Goal: Information Seeking & Learning: Learn about a topic

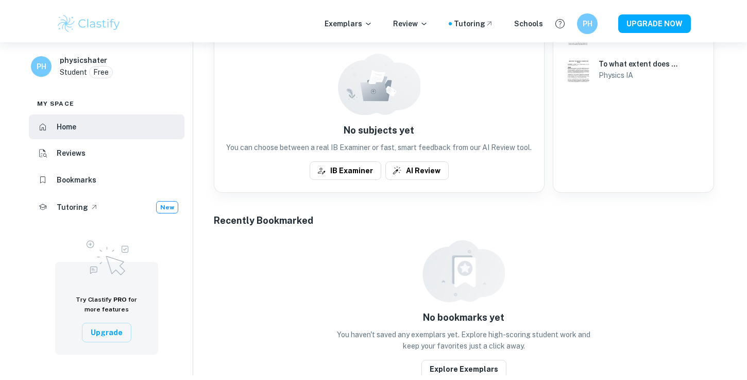
scroll to position [249, 0]
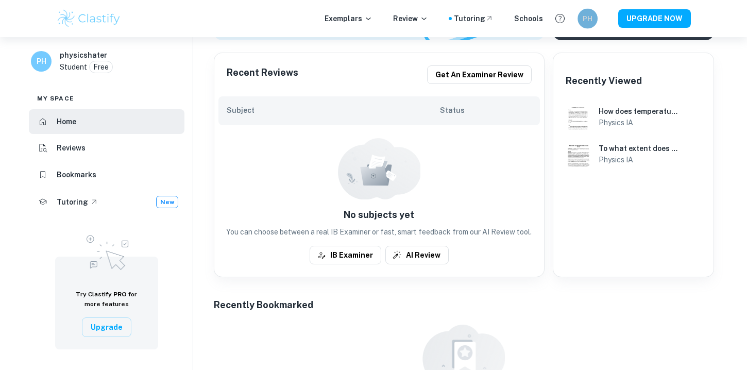
click at [590, 23] on h6 "PH" at bounding box center [587, 18] width 11 height 11
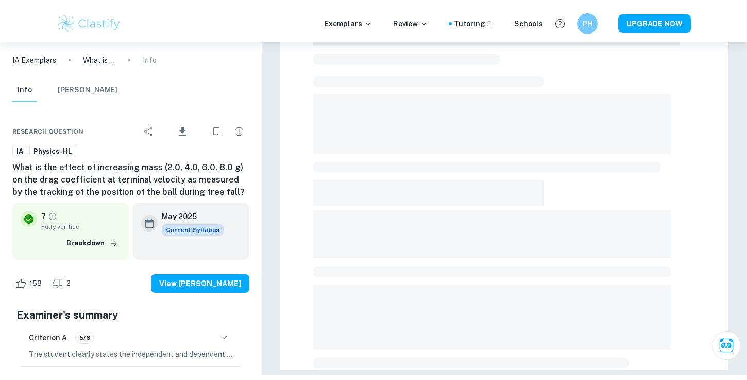
scroll to position [302, 0]
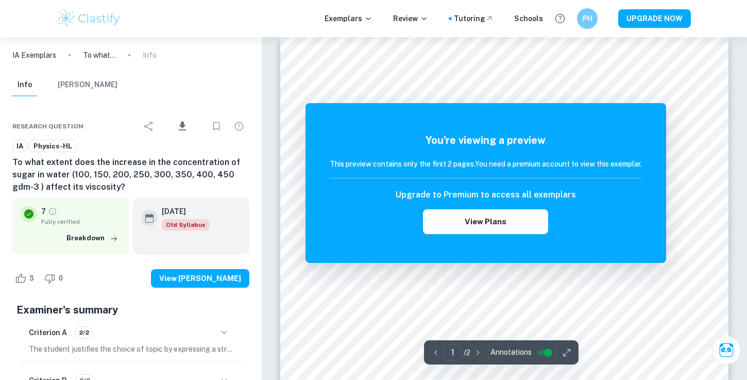
scroll to position [10, 0]
